Goal: Task Accomplishment & Management: Complete application form

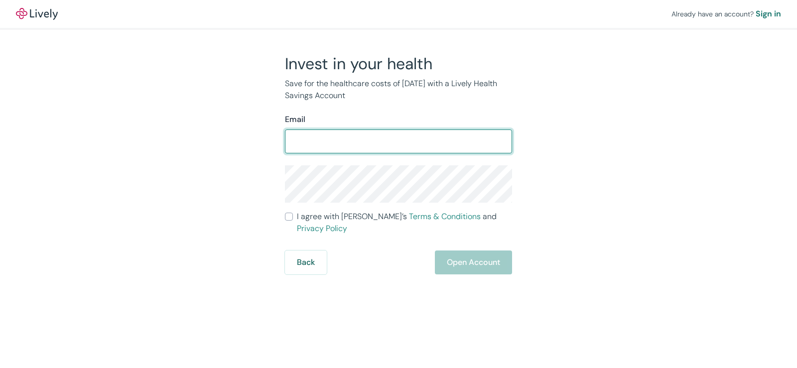
click at [374, 126] on div "Email ​" at bounding box center [398, 134] width 227 height 40
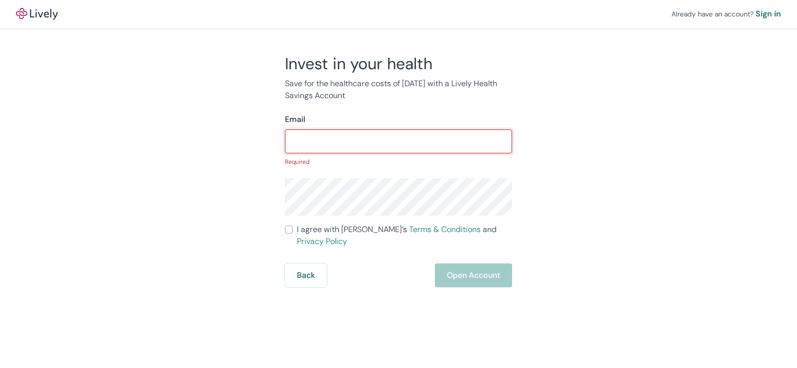
click at [379, 140] on input "Email" at bounding box center [398, 141] width 227 height 20
type input "scioga@gmail.com"
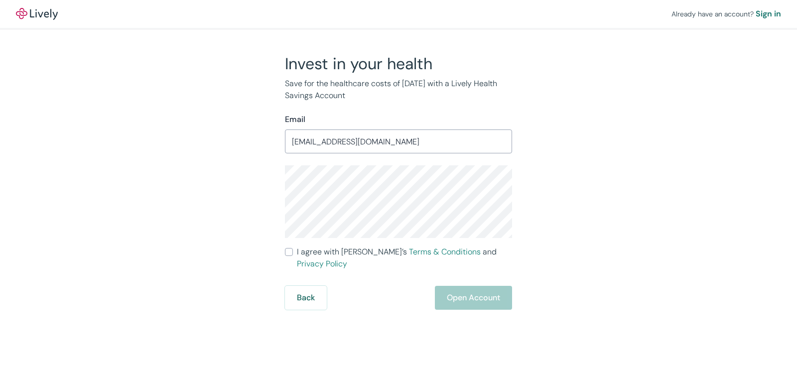
click at [597, 212] on div "Invest in your health Save for the healthcare costs of tomorrow with a Lively H…" at bounding box center [392, 182] width 478 height 256
click at [288, 255] on label "I agree with Lively’s Terms & Conditions and Privacy Policy" at bounding box center [398, 258] width 227 height 24
click at [288, 255] on input "I agree with Lively’s Terms & Conditions and Privacy Policy" at bounding box center [289, 252] width 8 height 8
checkbox input "true"
drag, startPoint x: 463, startPoint y: 284, endPoint x: 535, endPoint y: 272, distance: 73.8
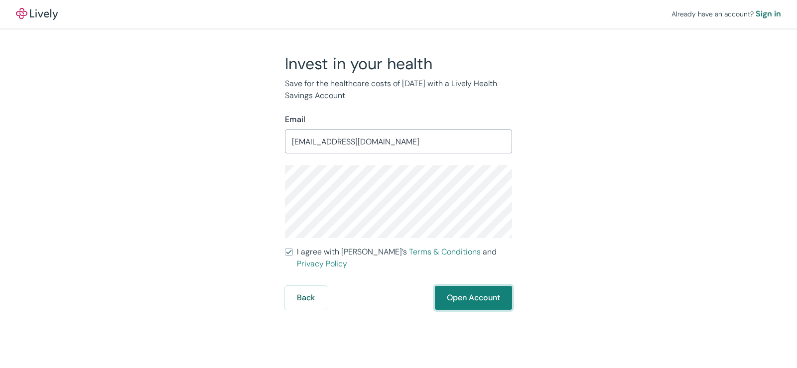
click at [463, 286] on button "Open Account" at bounding box center [473, 298] width 77 height 24
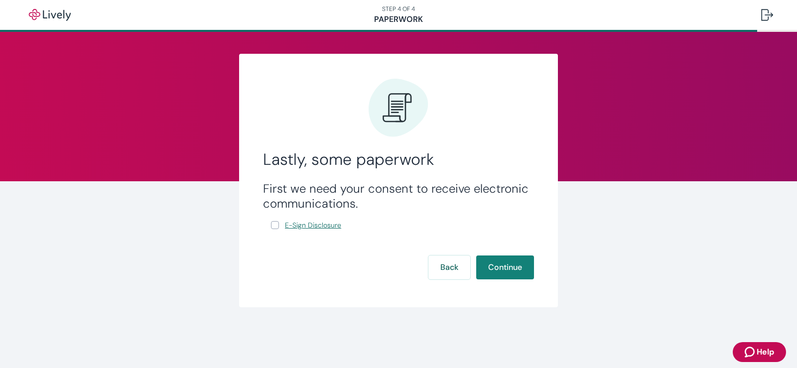
click at [328, 226] on span "E-Sign Disclosure" at bounding box center [313, 225] width 56 height 10
click at [321, 229] on span "E-Sign Disclosure" at bounding box center [313, 225] width 56 height 10
click at [277, 228] on input "E-Sign Disclosure" at bounding box center [275, 225] width 8 height 8
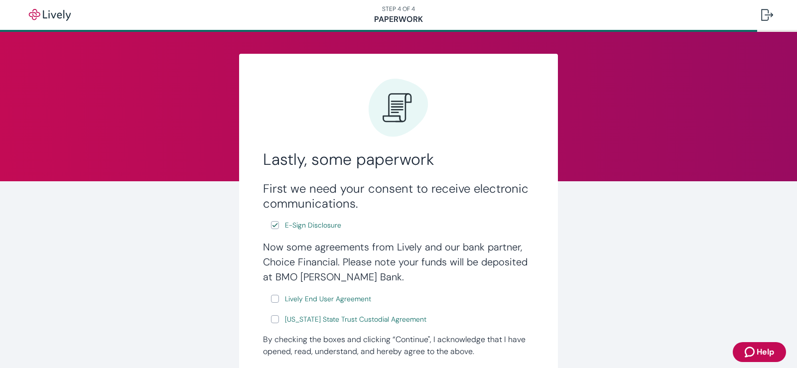
click at [274, 227] on input "E-Sign Disclosure" at bounding box center [275, 225] width 8 height 8
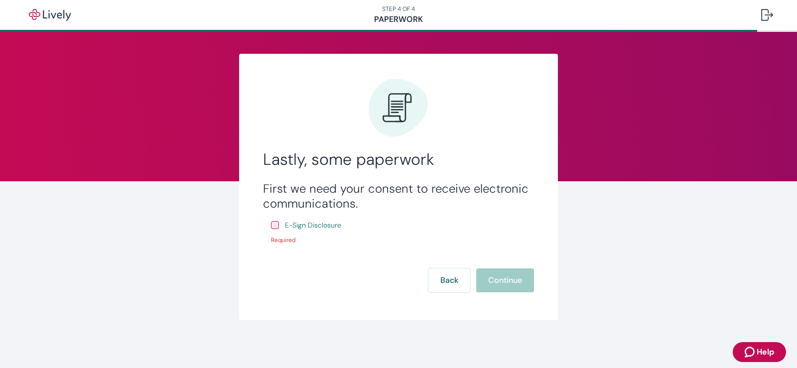
click at [275, 226] on input "E-Sign Disclosure" at bounding box center [275, 225] width 8 height 8
checkbox input "true"
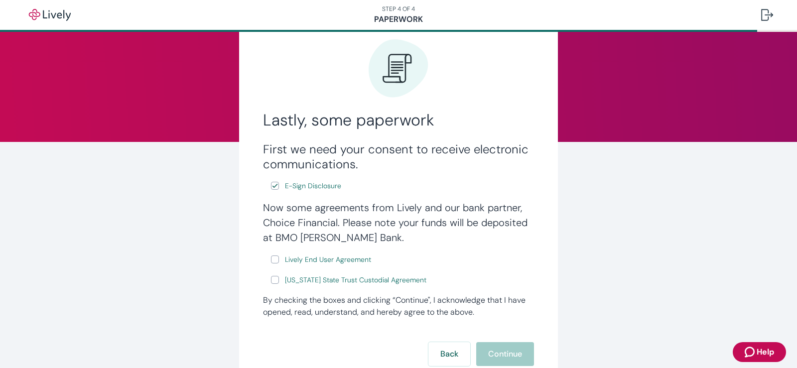
scroll to position [113, 0]
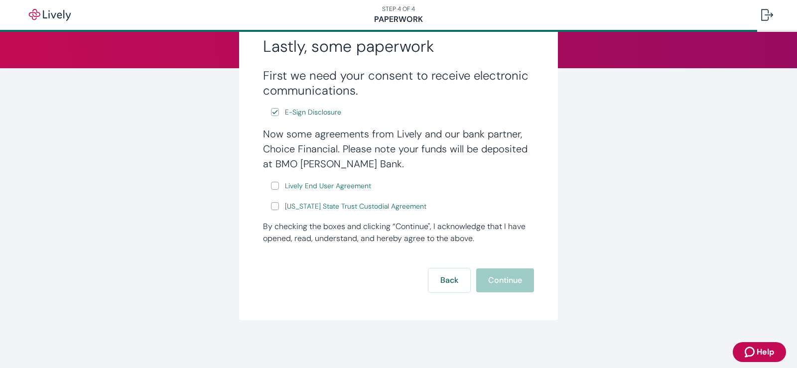
click at [272, 186] on input "Lively End User Agreement" at bounding box center [275, 186] width 8 height 8
checkbox input "true"
click at [273, 205] on input "[US_STATE] State Trust Custodial Agreement" at bounding box center [275, 206] width 8 height 8
checkbox input "true"
click at [495, 282] on button "Continue" at bounding box center [505, 280] width 58 height 24
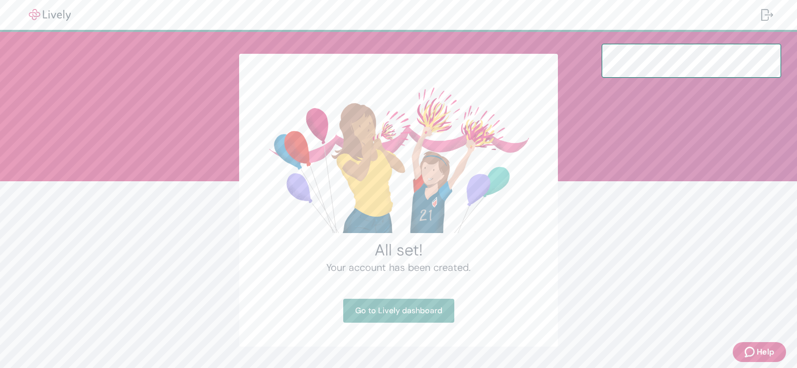
click at [666, 278] on div "All set! Your account has been created. Go to Lively dashboard" at bounding box center [398, 213] width 797 height 362
